Goal: Task Accomplishment & Management: Complete application form

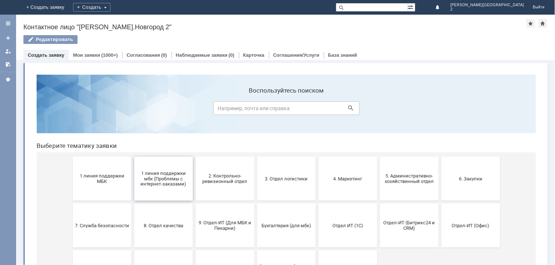
click at [153, 184] on span "1 линия поддержки мбк (Проблемы с интернет-заказами)" at bounding box center [163, 178] width 54 height 16
click at [95, 173] on span "1 линия поддержки МБК" at bounding box center [102, 178] width 54 height 11
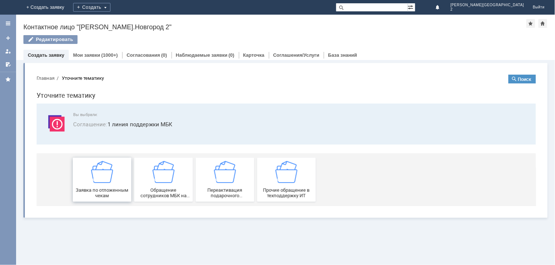
click at [106, 183] on div "Заявка по отложенным чекам" at bounding box center [102, 179] width 54 height 37
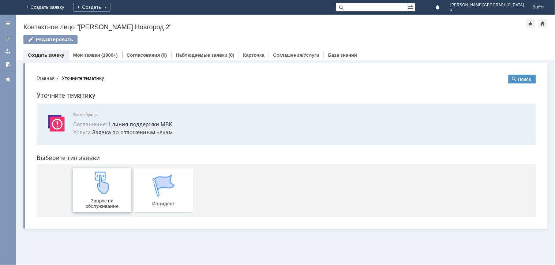
click at [109, 195] on div "Запрос на обслуживание" at bounding box center [102, 189] width 54 height 37
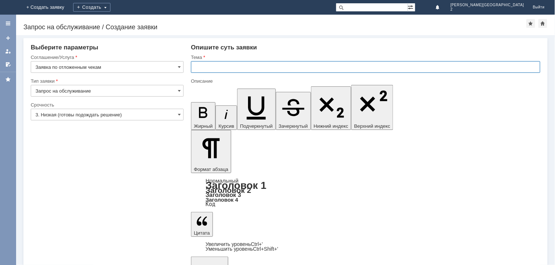
click at [199, 67] on input "text" at bounding box center [365, 67] width 349 height 12
type input "отл чек"
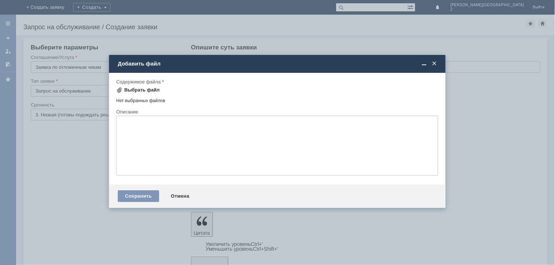
click at [147, 88] on div "Выбрать файл" at bounding box center [141, 90] width 35 height 6
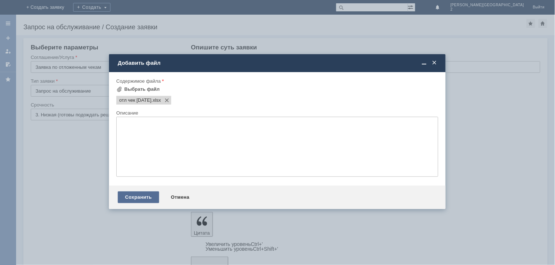
click at [136, 202] on div "Сохранить" at bounding box center [138, 197] width 41 height 12
